Goal: Information Seeking & Learning: Learn about a topic

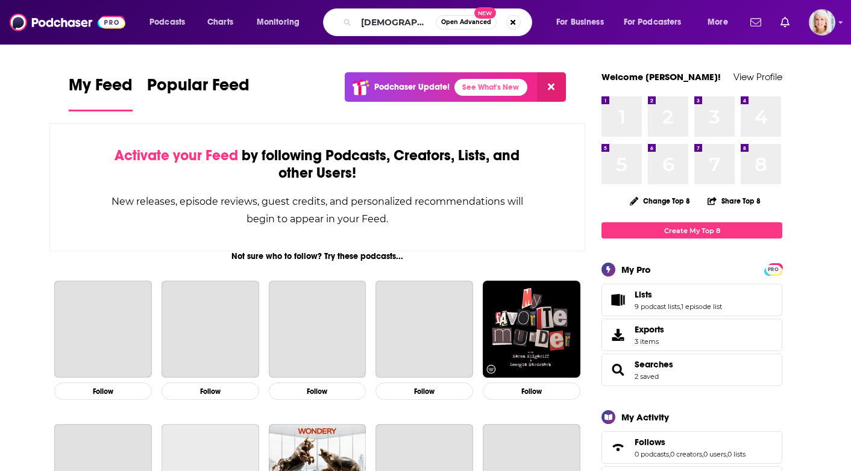
type input "[DEMOGRAPHIC_DATA]"
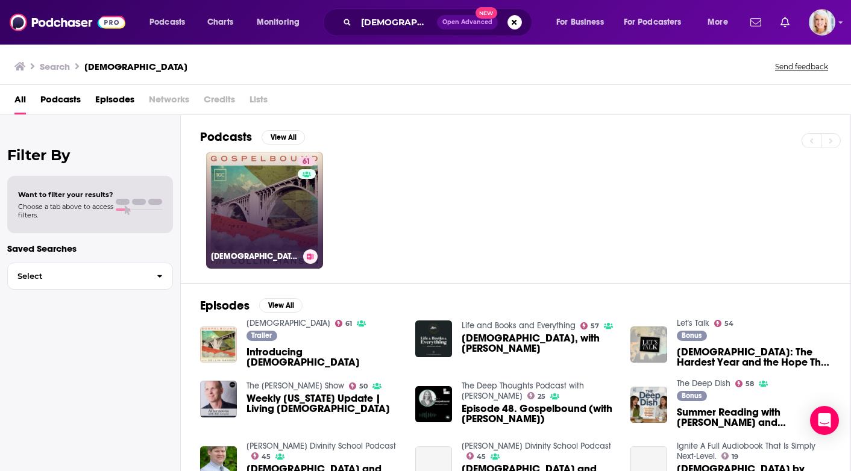
click at [285, 228] on link "61 [DEMOGRAPHIC_DATA]" at bounding box center [264, 210] width 117 height 117
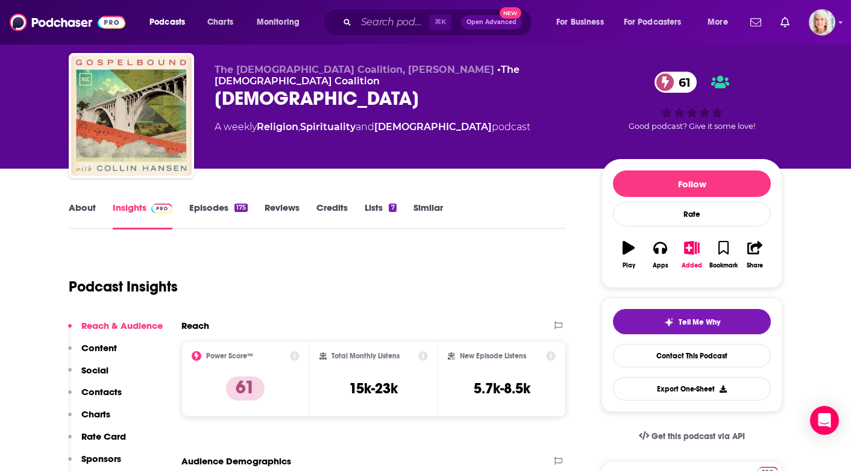
scroll to position [30, 0]
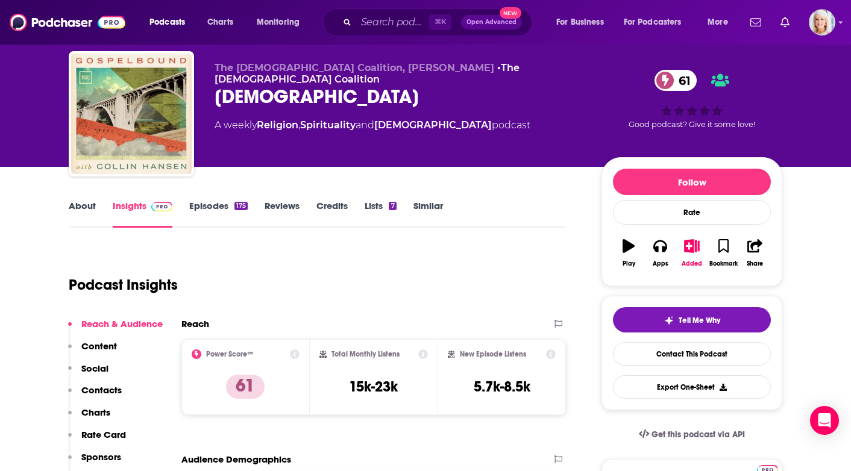
click at [218, 210] on link "Episodes 175" at bounding box center [218, 214] width 58 height 28
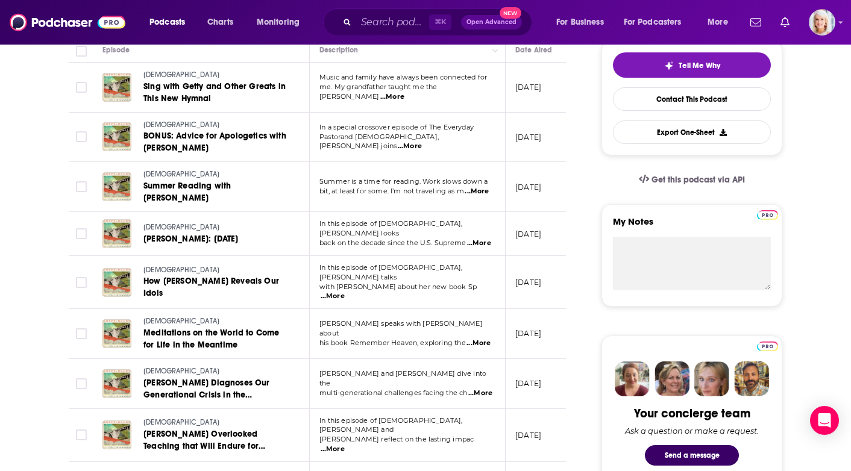
scroll to position [283, 0]
